Goal: Find specific page/section: Find specific page/section

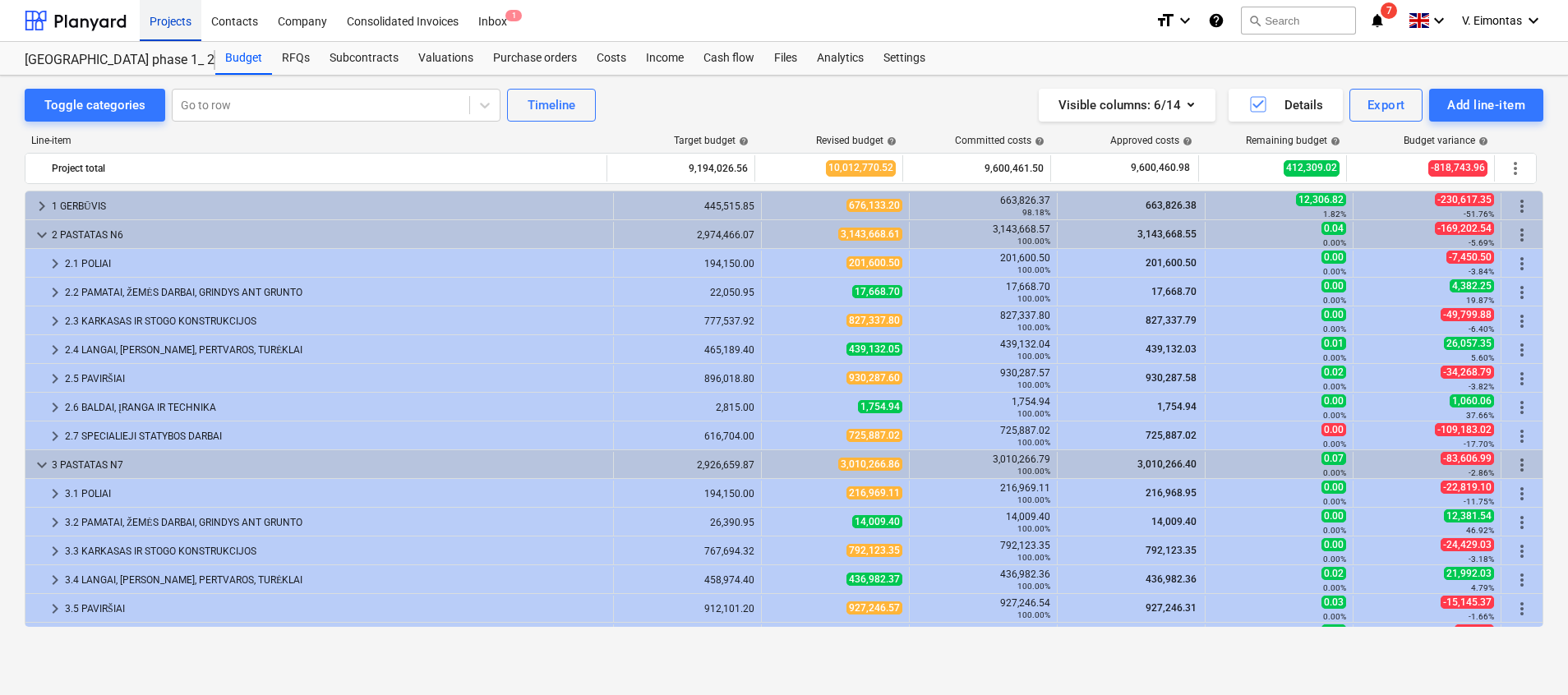
click at [158, 14] on div "Projects" at bounding box center [170, 20] width 62 height 42
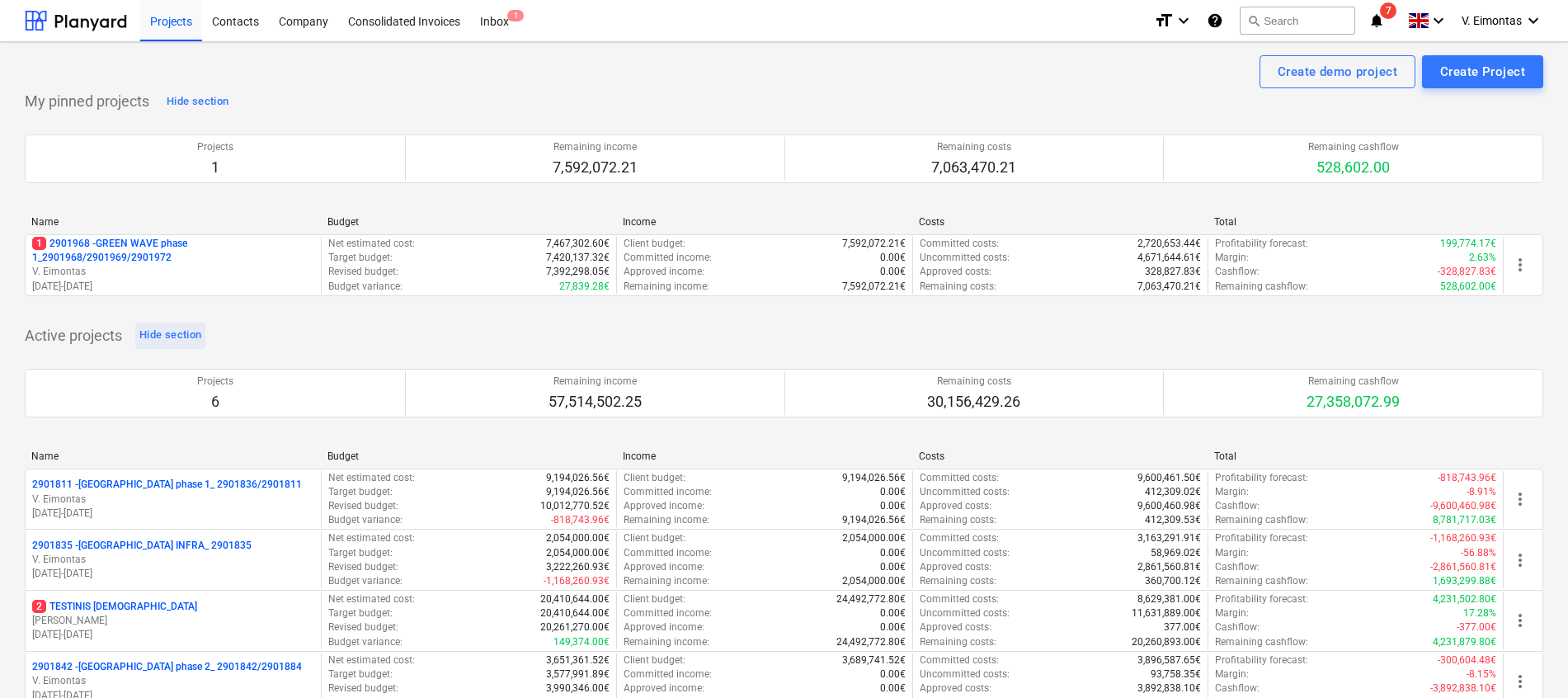
scroll to position [124, 0]
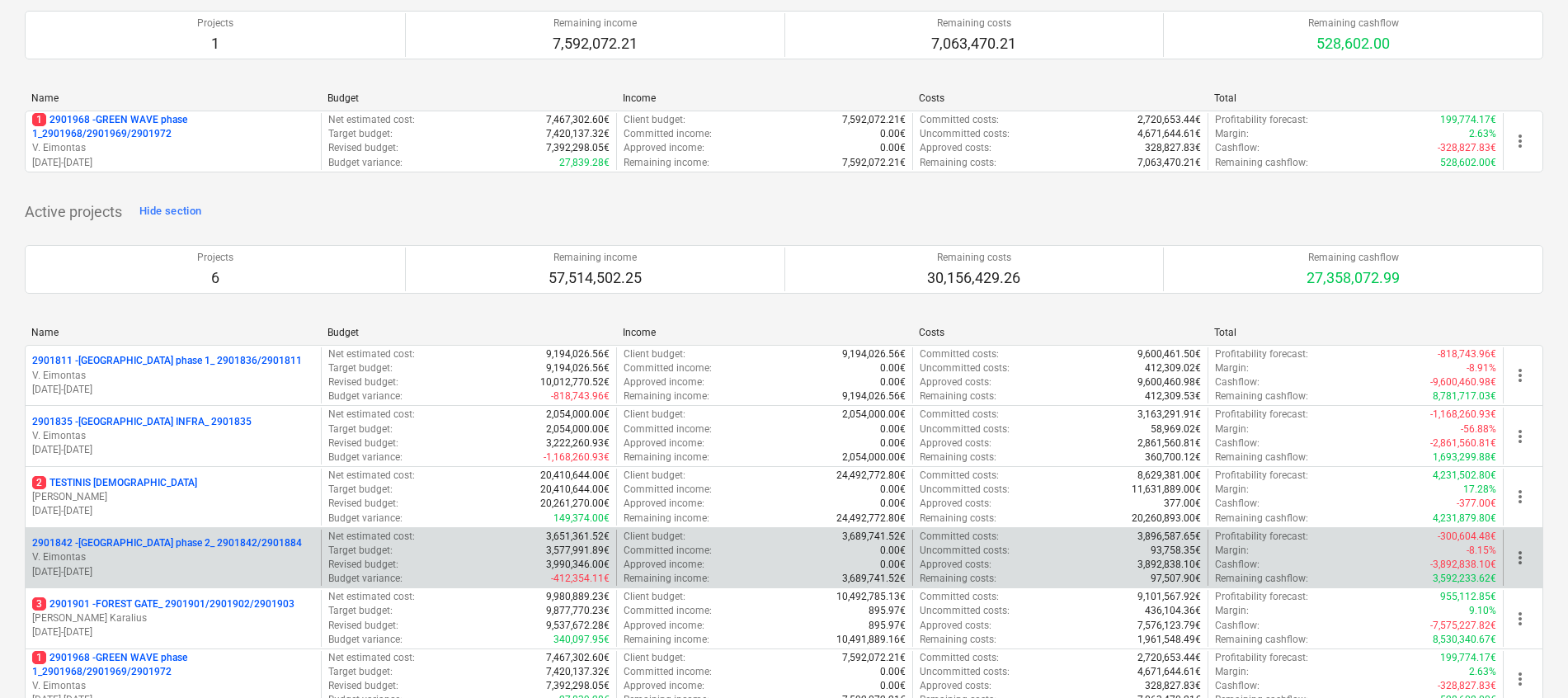
click at [155, 535] on div "2901842 - LAKE TOWN phase 2_ 2901842/2901884 V. Eimontas 01.10.2023 - 31.01.2025" at bounding box center [173, 557] width 296 height 57
click at [156, 538] on p "2901842 - LAKE TOWN phase 2_ 2901842/2901884" at bounding box center [167, 543] width 270 height 14
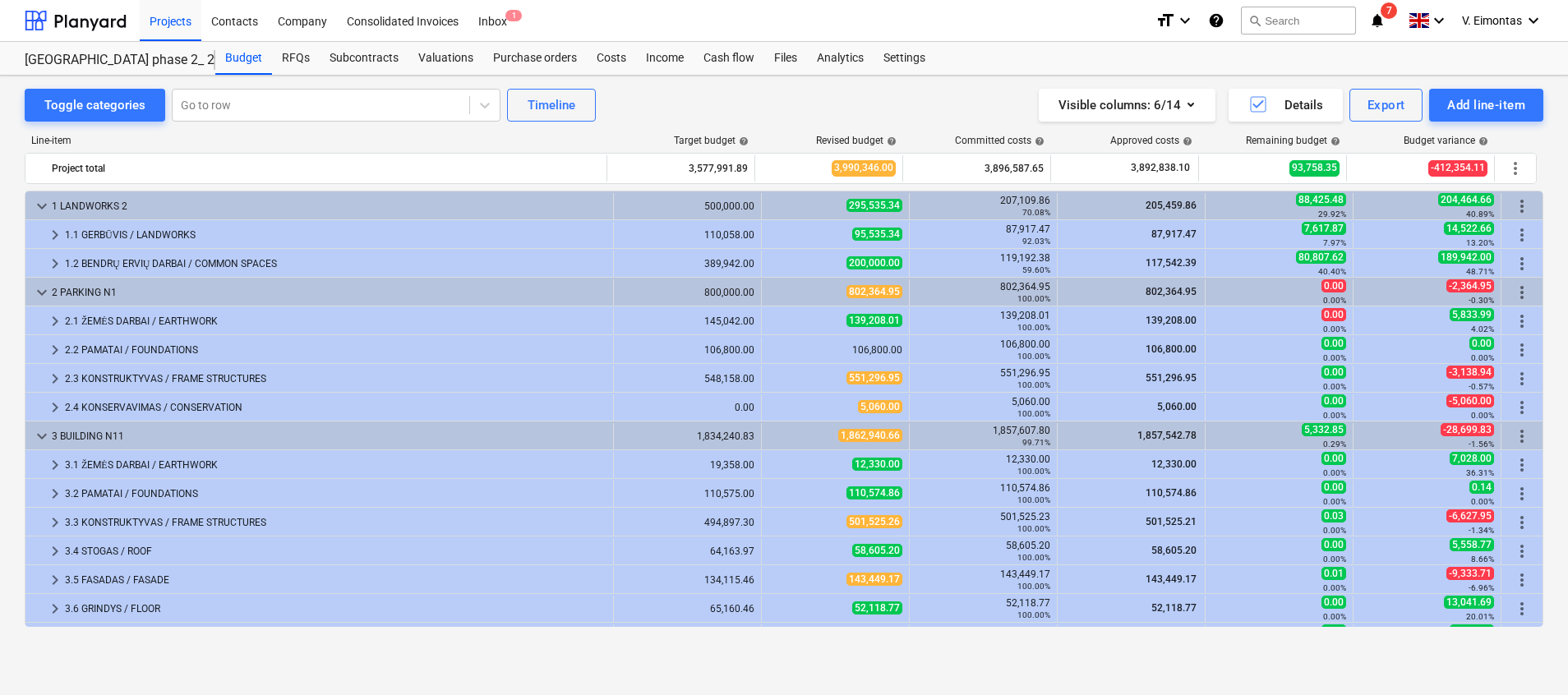
click at [1273, 17] on div "Contact categories loading failed" at bounding box center [1252, 17] width 192 height 20
click at [1309, 15] on div "Contact categories loading failed" at bounding box center [1252, 17] width 192 height 20
click at [180, 25] on div "Projects" at bounding box center [170, 20] width 62 height 42
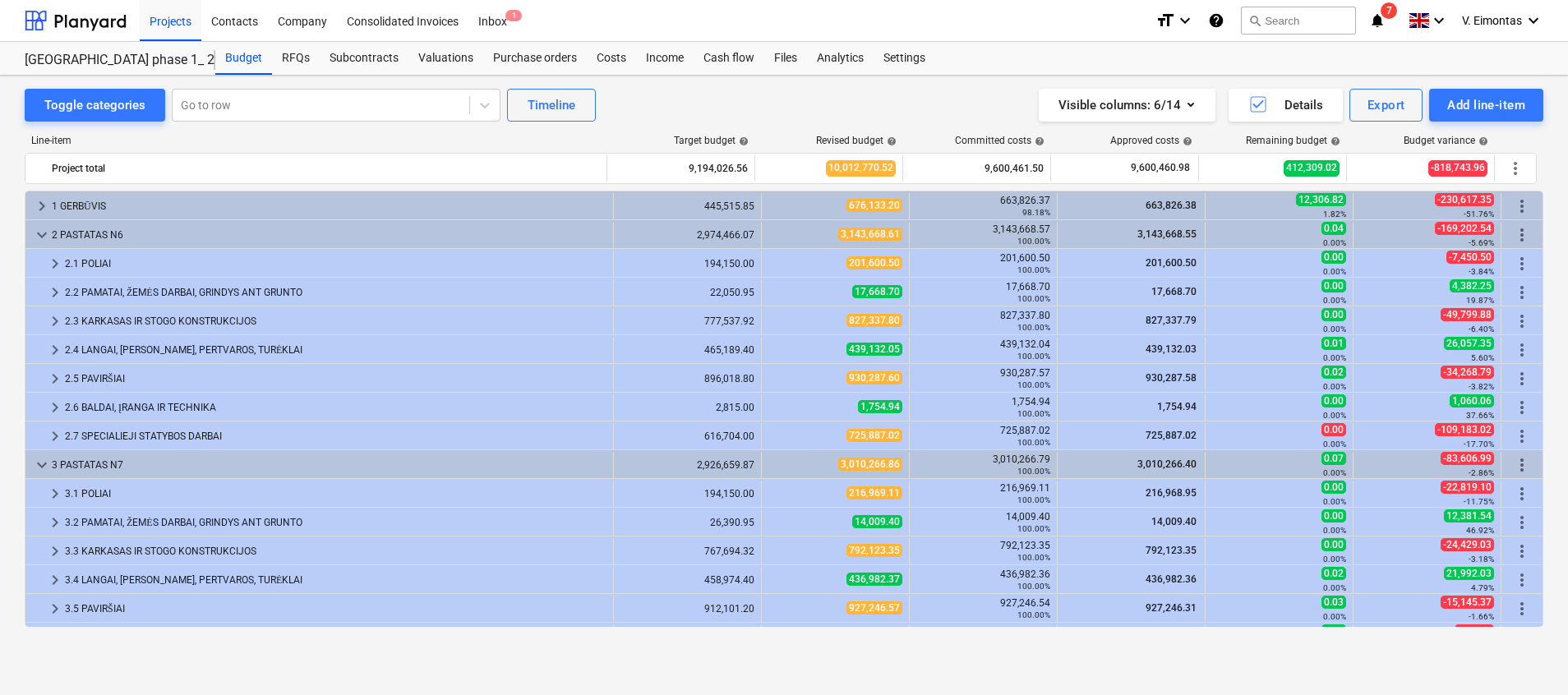
click at [1277, 27] on div "Contact categories loading failed" at bounding box center [1251, 17] width 205 height 33
click at [1290, 15] on div "Contact categories loading failed" at bounding box center [1252, 17] width 192 height 20
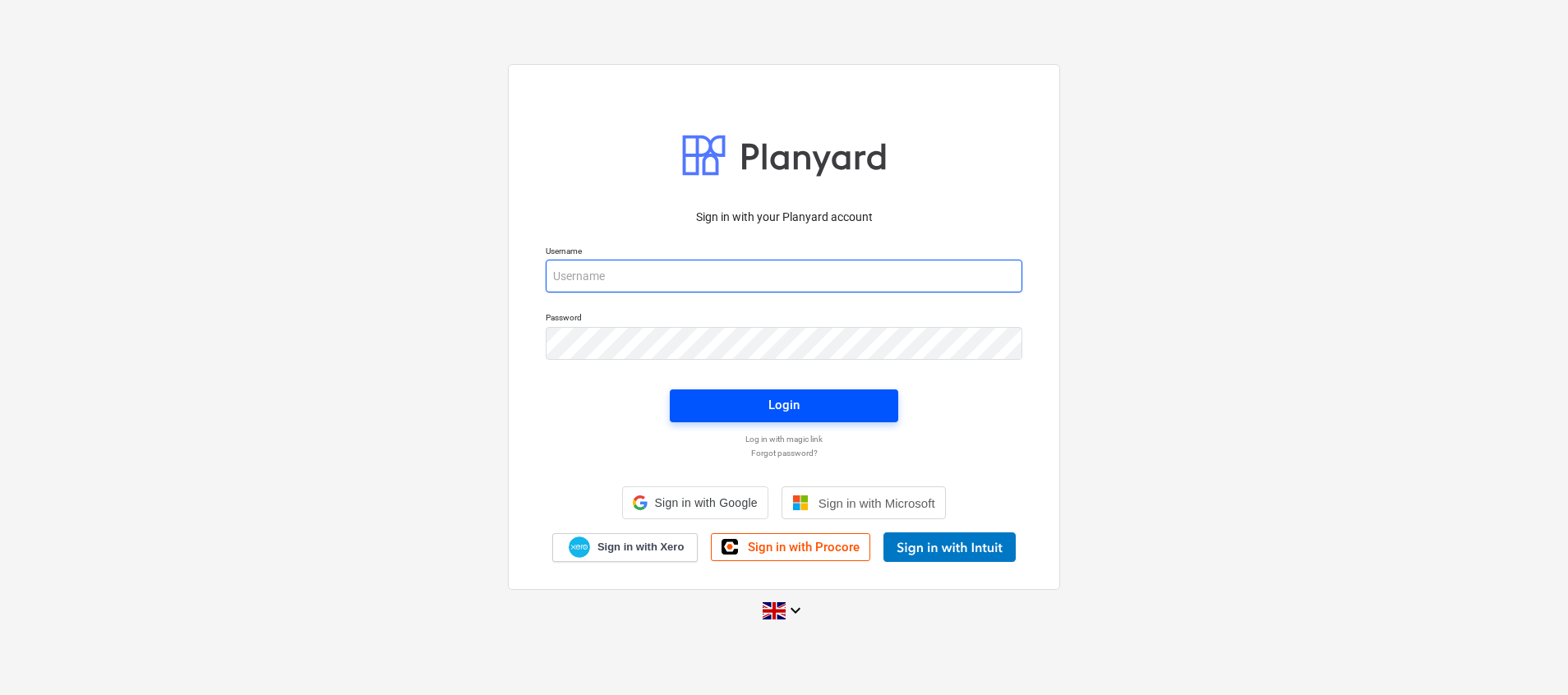
type input "valdas.eimontas@bonava.com"
click at [840, 406] on span "Login" at bounding box center [783, 405] width 189 height 21
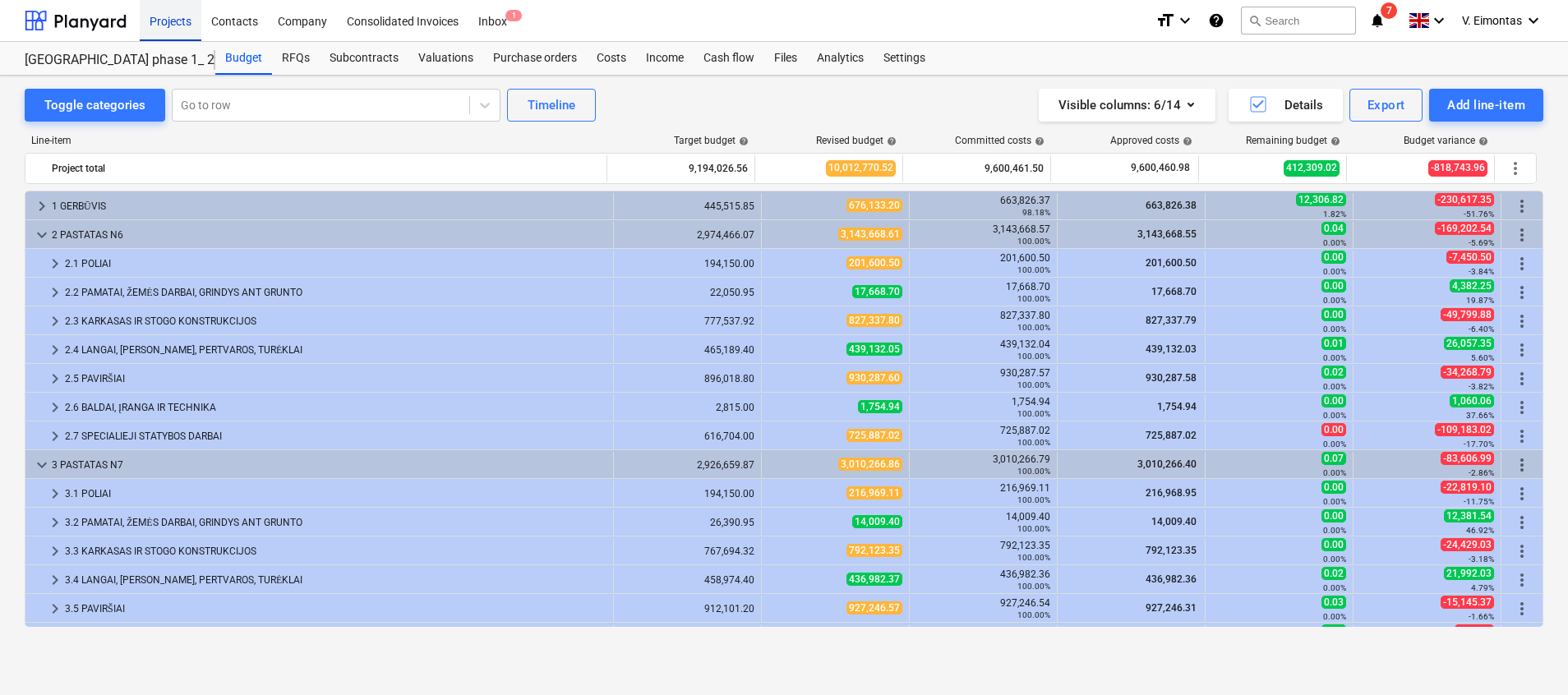
click at [175, 23] on div "Projects" at bounding box center [170, 20] width 62 height 42
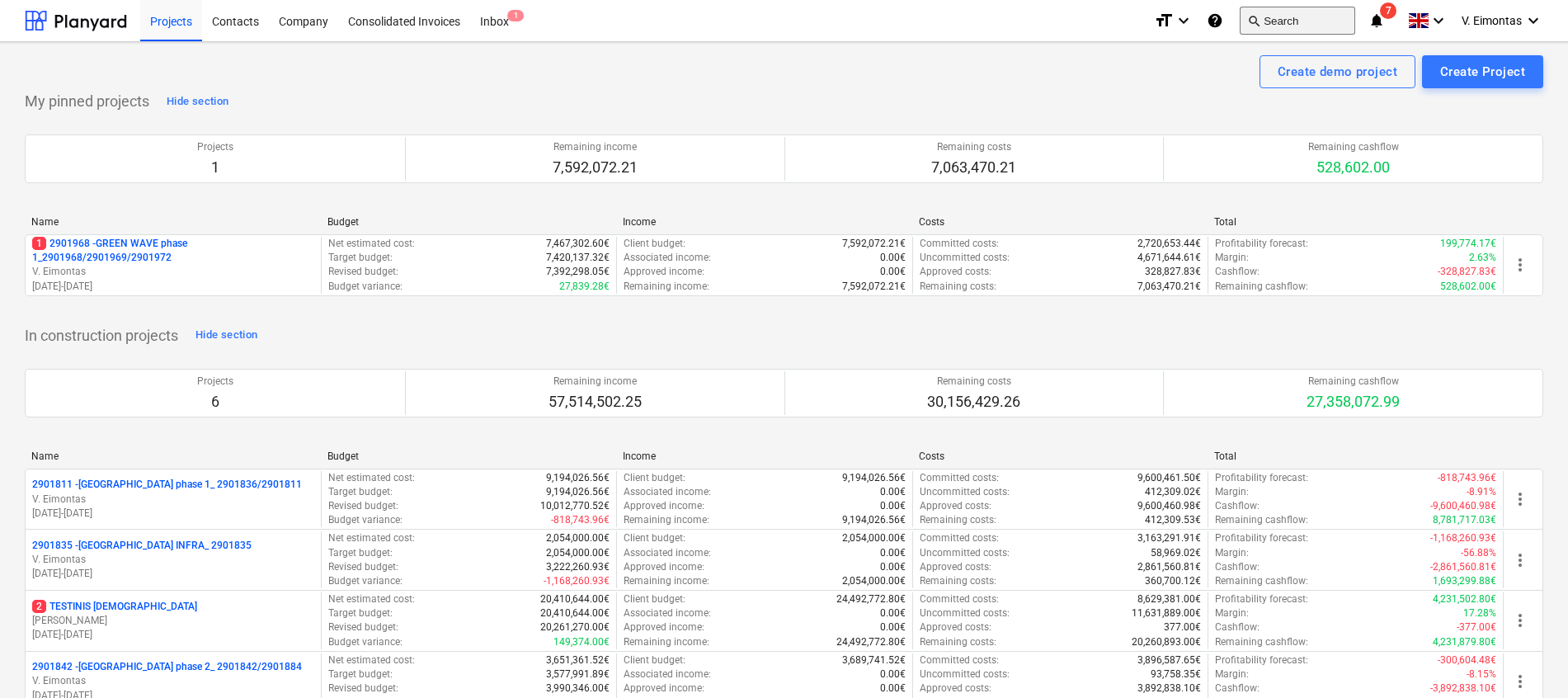
click at [1301, 8] on button "search Search" at bounding box center [1298, 20] width 116 height 28
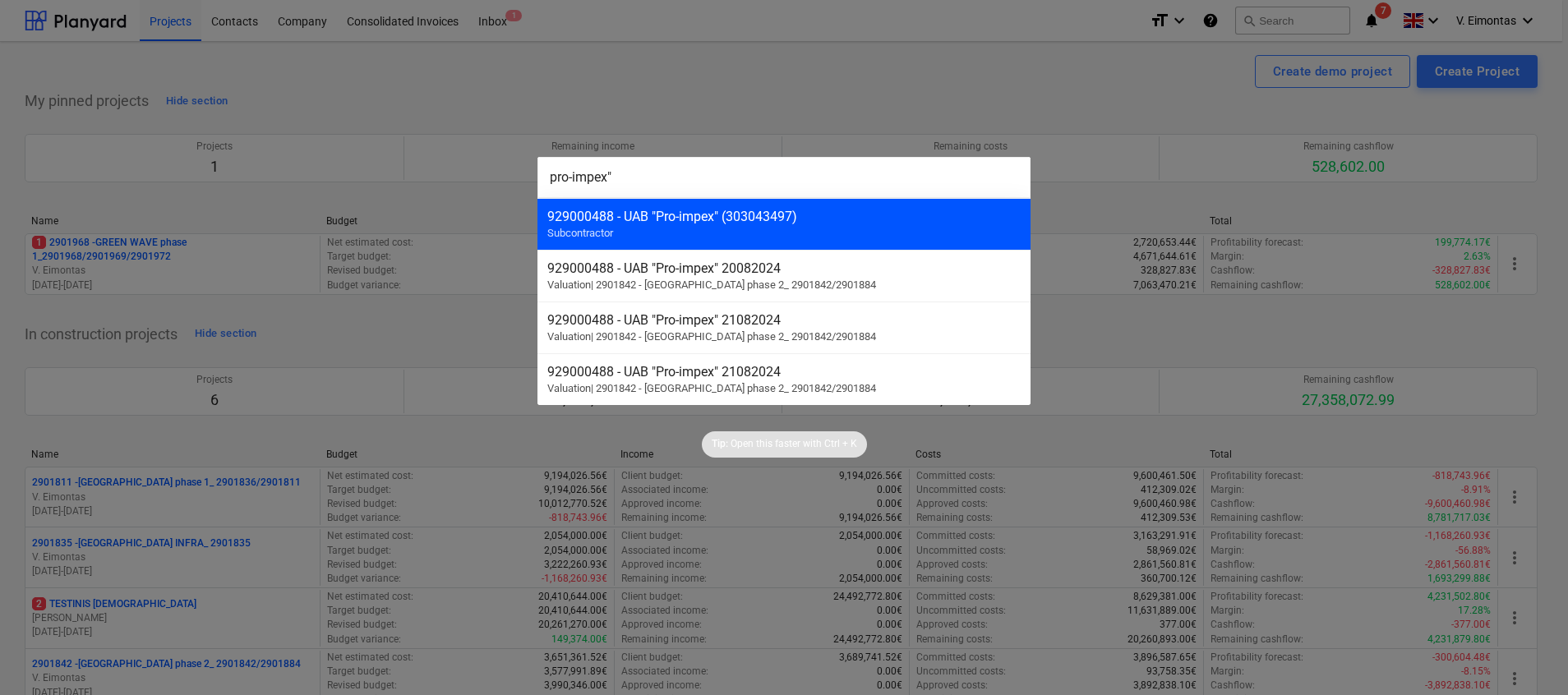
type input "pro-impex""
click at [771, 213] on div "929000488 - UAB "Pro-impex" (303043497)" at bounding box center [783, 216] width 473 height 15
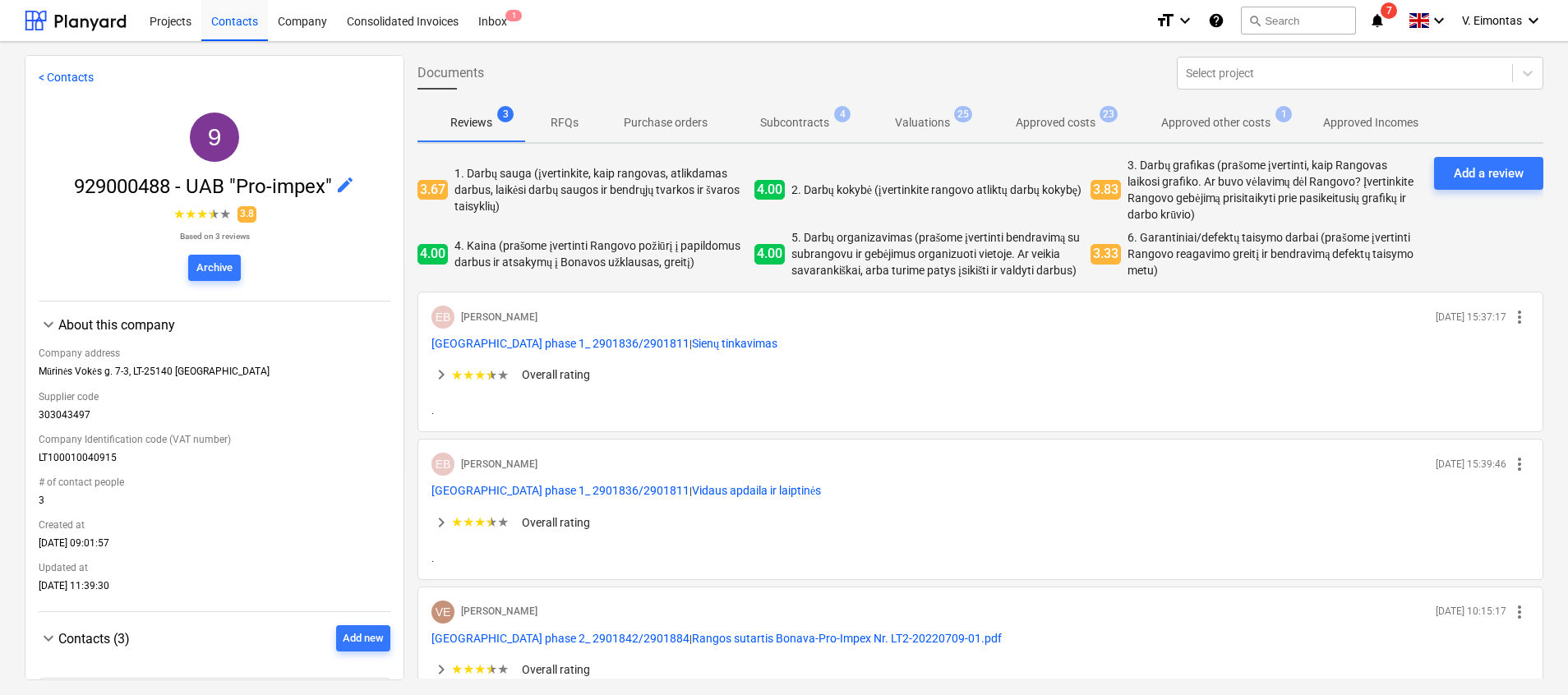
click at [818, 126] on p "Subcontracts" at bounding box center [794, 123] width 69 height 17
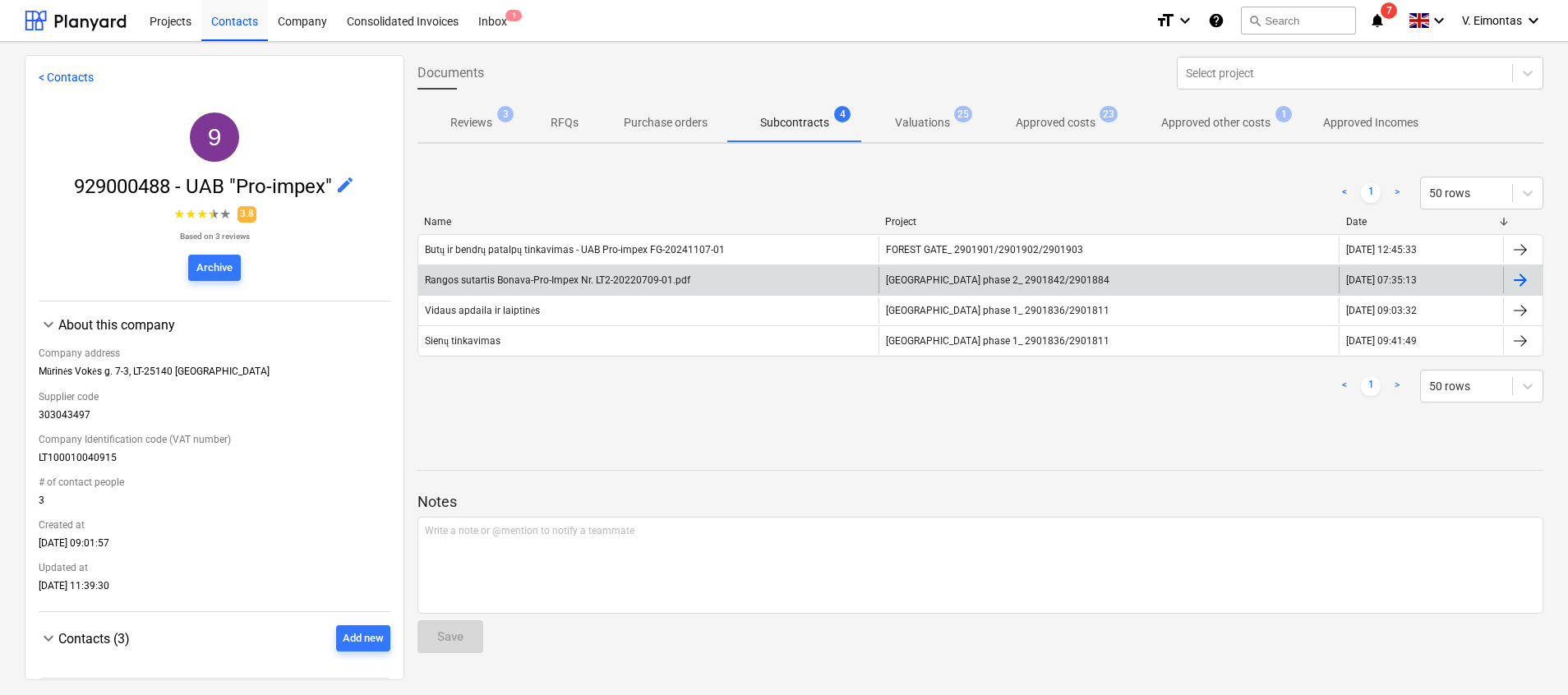
click at [720, 275] on div "Rangos sutartis Bonava-Pro-Impex Nr. LT2-20220709-01.pdf" at bounding box center [648, 279] width 460 height 26
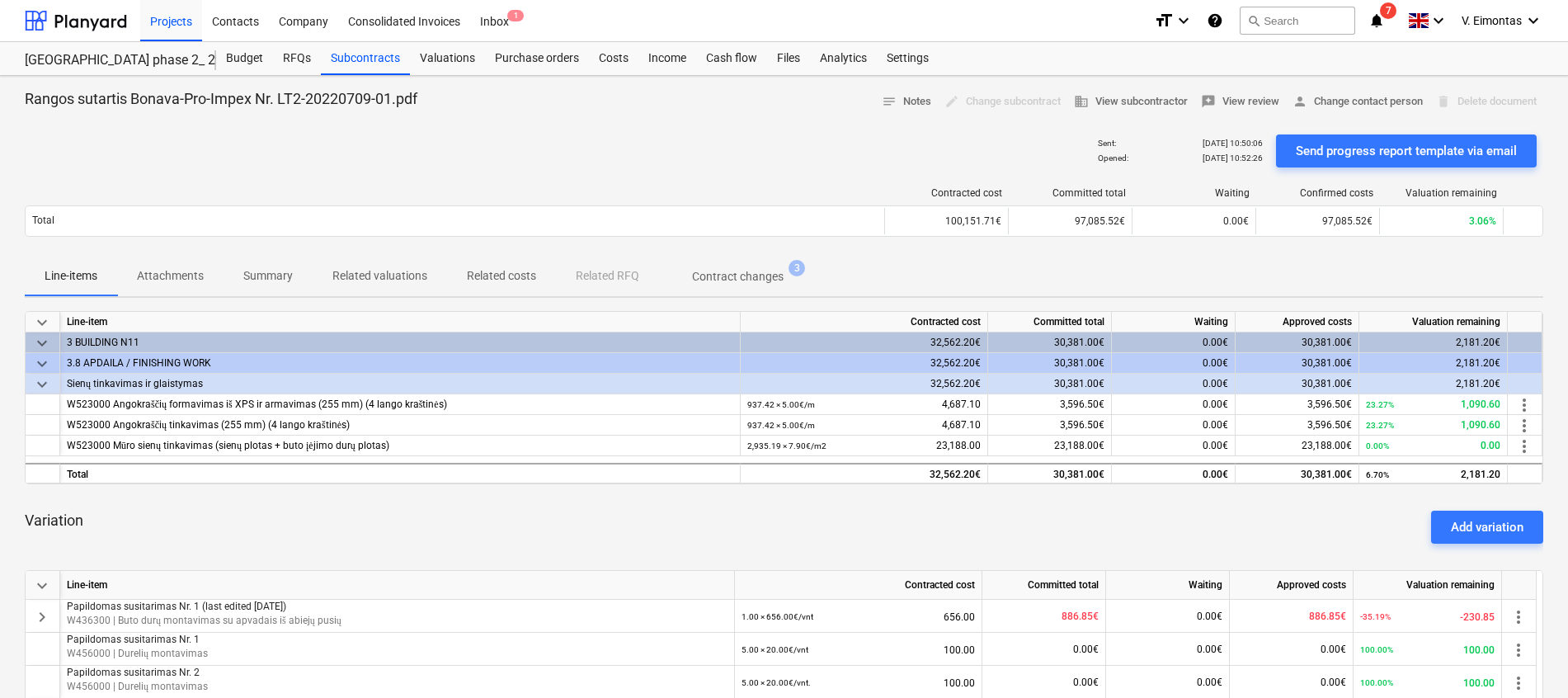
click at [979, 257] on div "Line-items Attachments Summary Related valuations Related costs Related RFQ Con…" at bounding box center [784, 277] width 1519 height 40
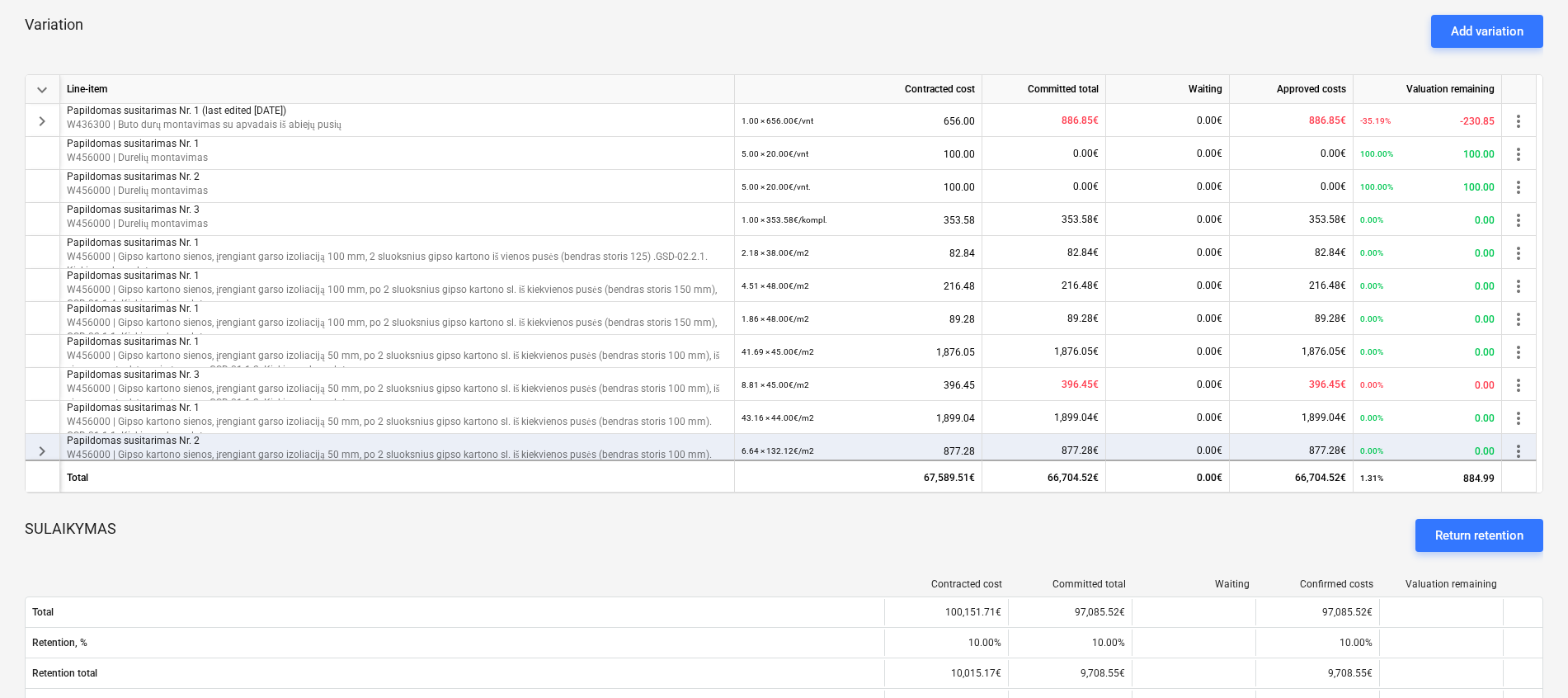
scroll to position [742, 0]
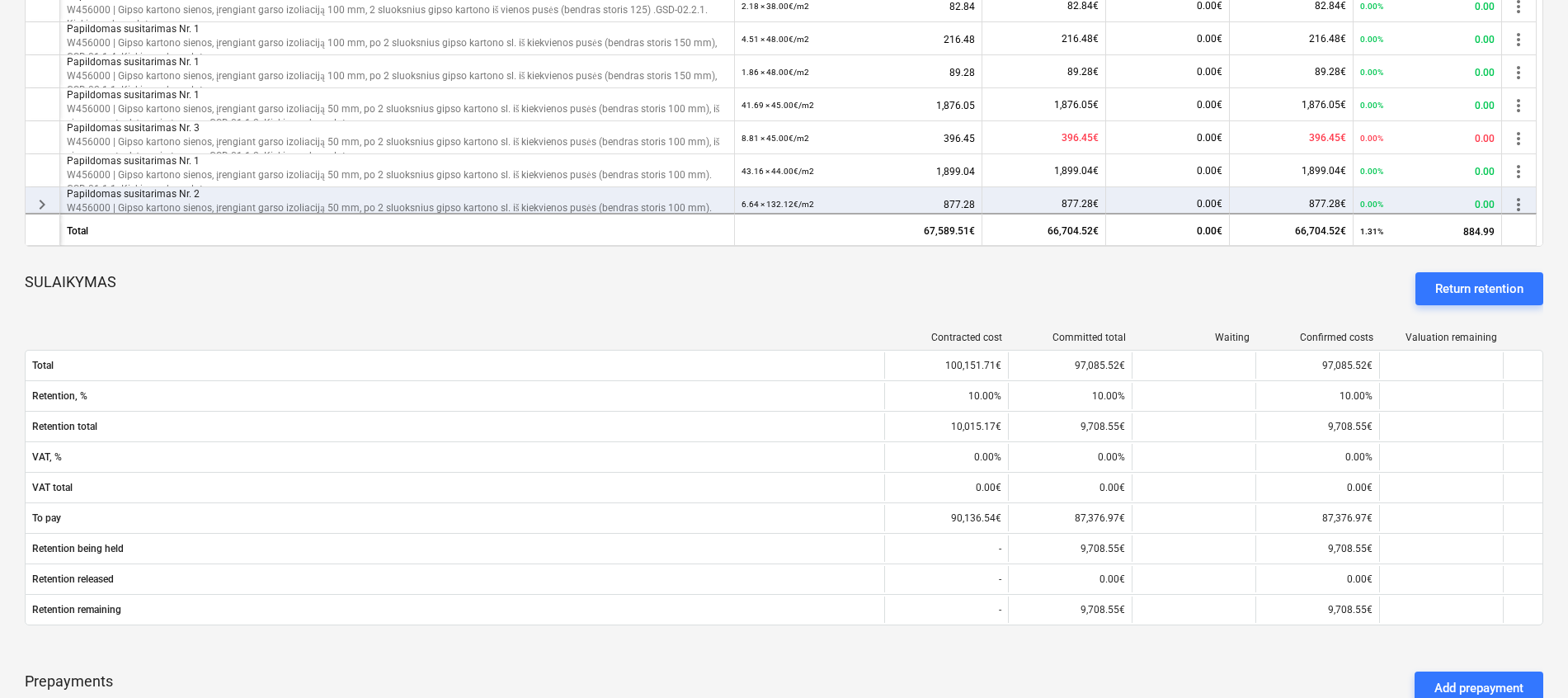
click at [836, 296] on div "SULAIKYMAS Return retention" at bounding box center [784, 288] width 1519 height 59
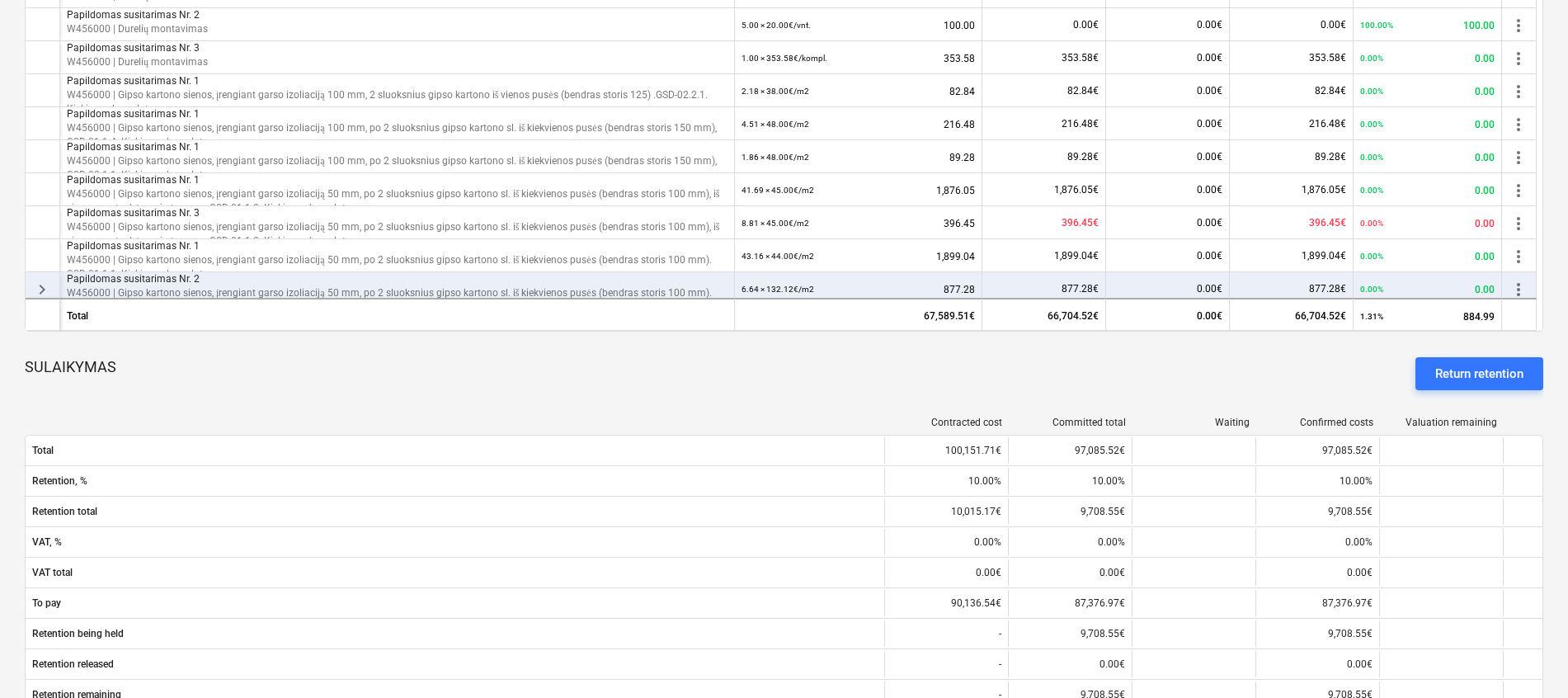
scroll to position [619, 0]
